Goal: Information Seeking & Learning: Learn about a topic

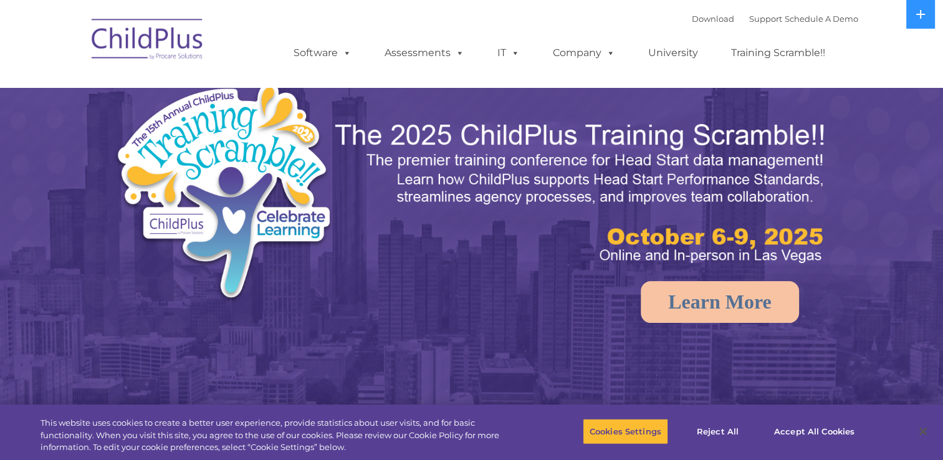
select select "MEDIUM"
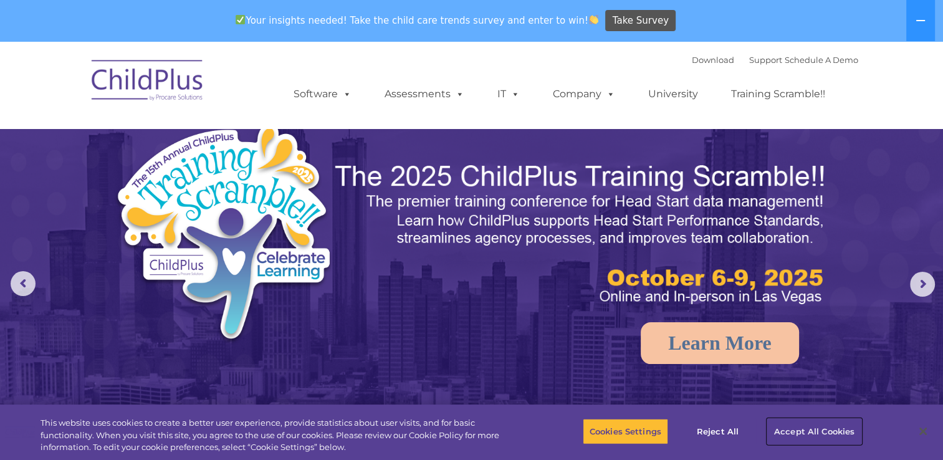
click at [815, 441] on button "Accept All Cookies" at bounding box center [814, 431] width 94 height 26
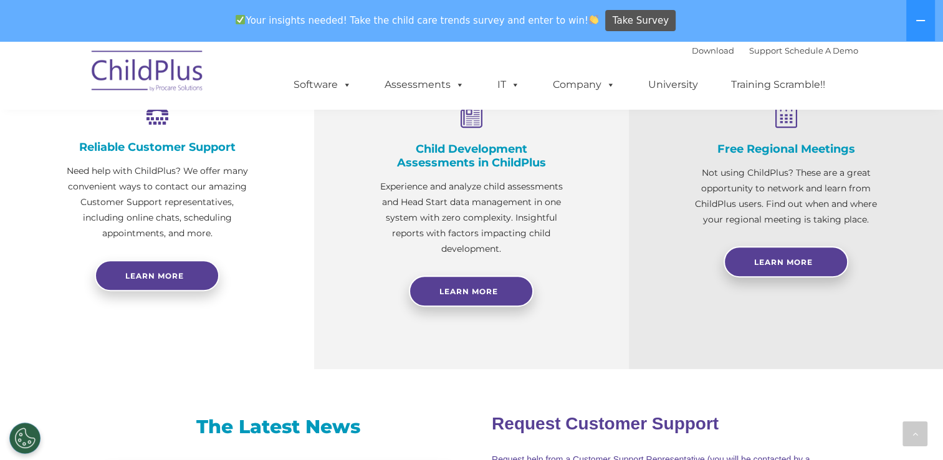
scroll to position [799, 0]
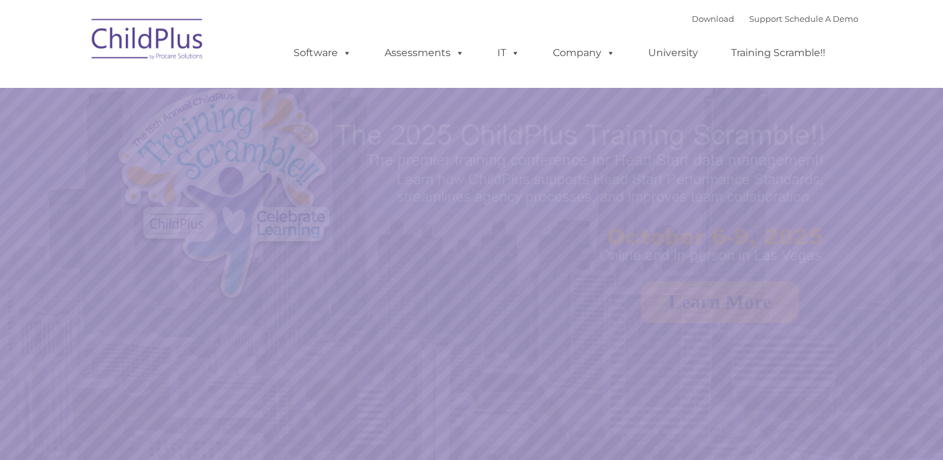
select select "MEDIUM"
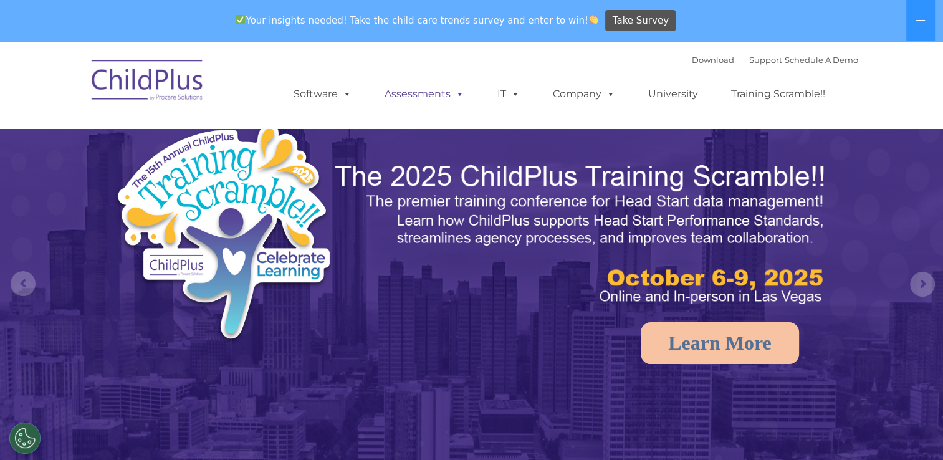
click at [451, 96] on span at bounding box center [457, 94] width 14 height 12
click at [308, 96] on link "Software" at bounding box center [322, 94] width 83 height 25
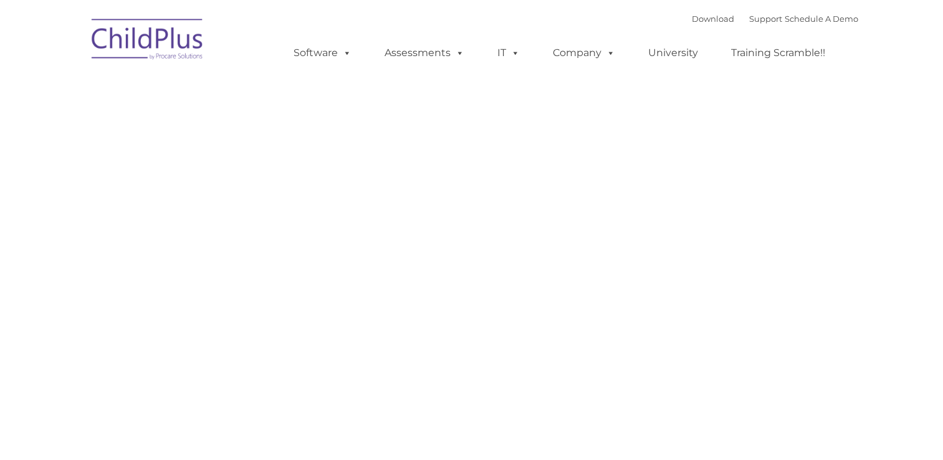
type input ""
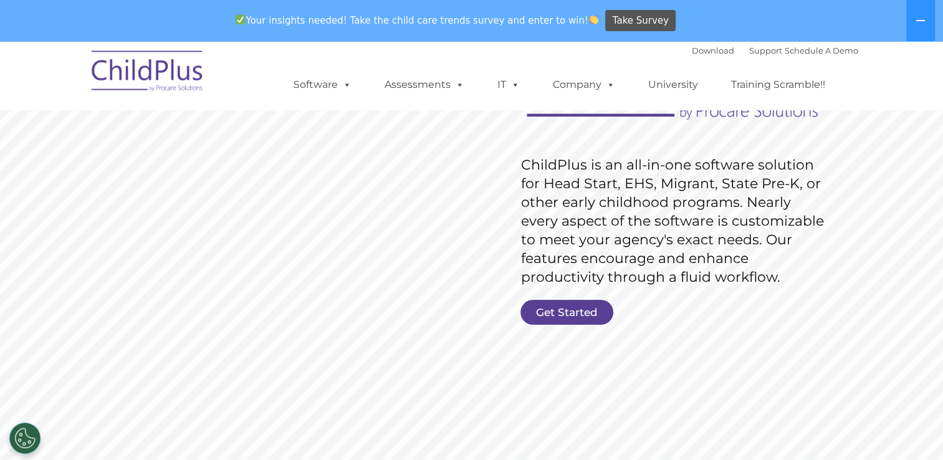
scroll to position [161, 0]
click at [550, 323] on link "Get Started" at bounding box center [566, 311] width 93 height 25
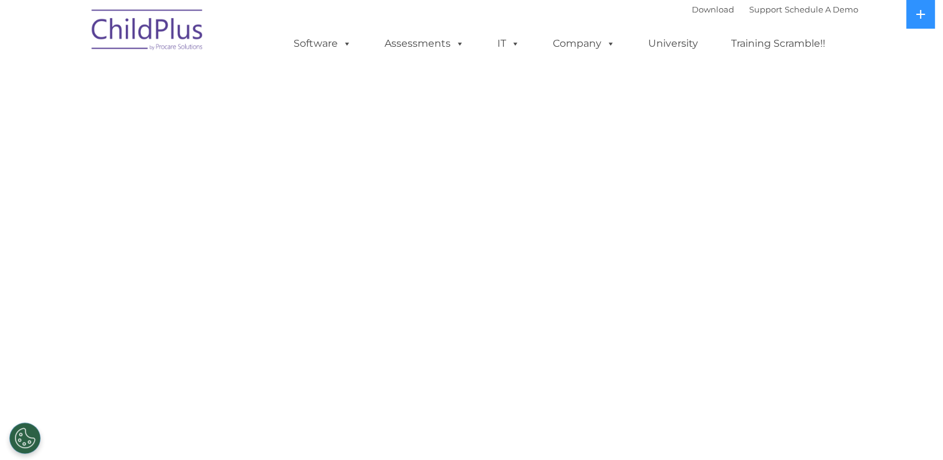
select select "MEDIUM"
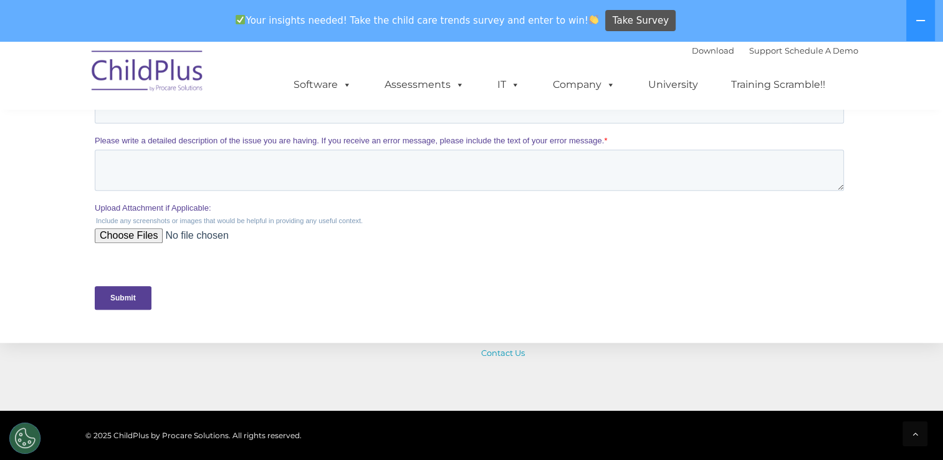
scroll to position [668, 0]
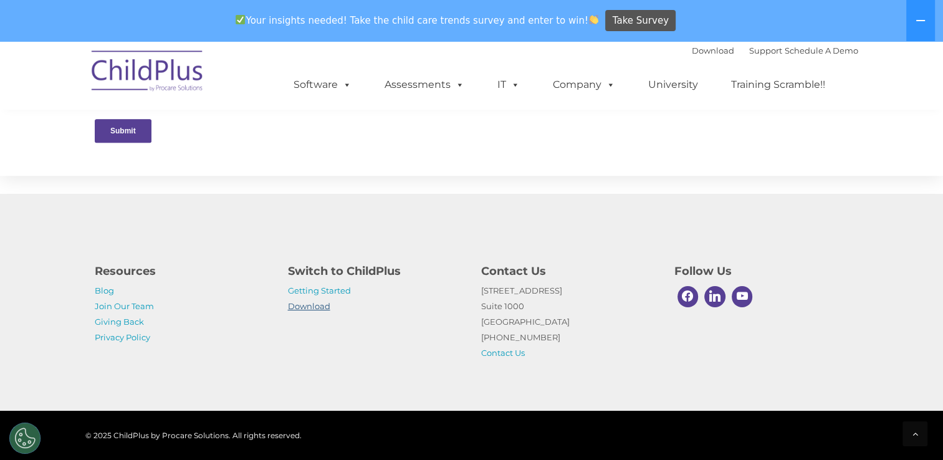
click at [310, 304] on link "Download" at bounding box center [309, 306] width 42 height 10
